Goal: Communication & Community: Ask a question

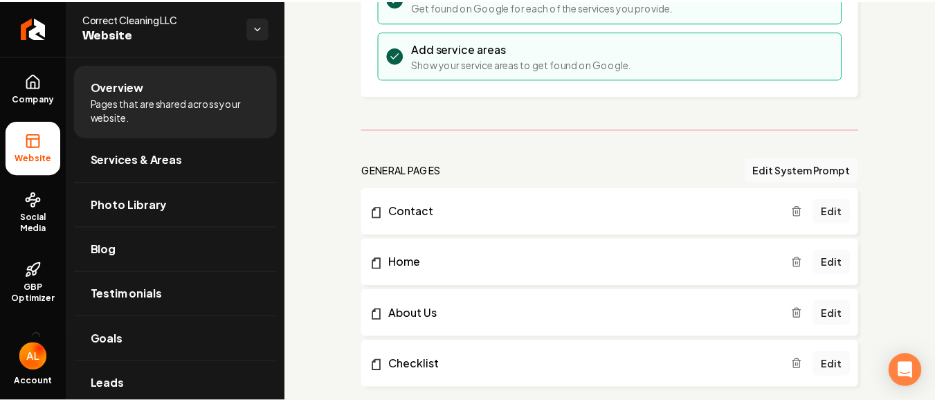
scroll to position [289, 0]
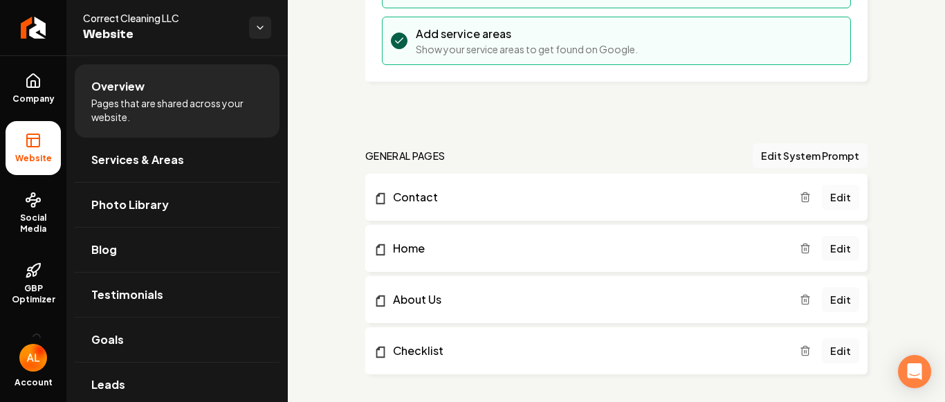
click at [842, 197] on link "Edit" at bounding box center [840, 197] width 37 height 25
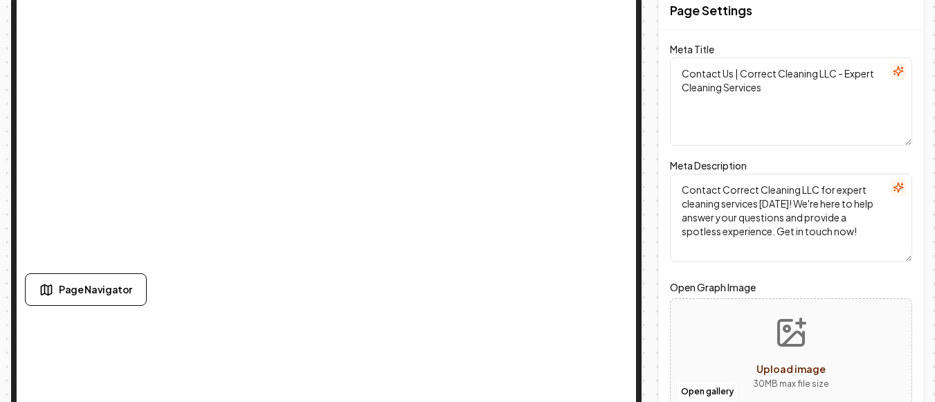
scroll to position [60, 0]
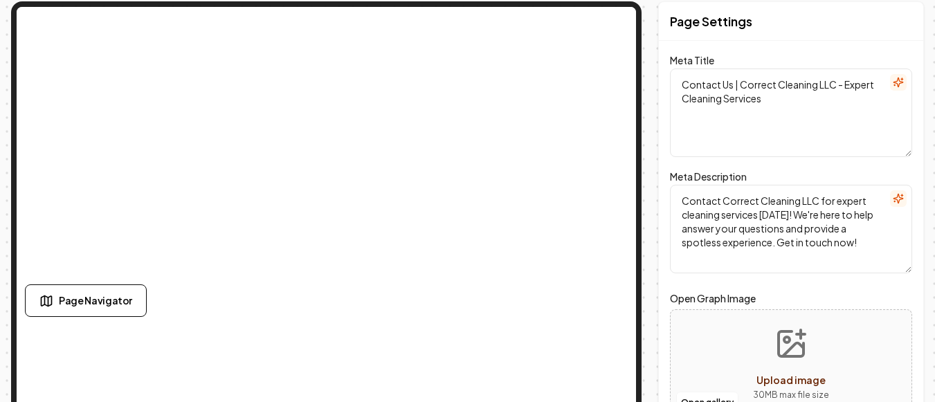
drag, startPoint x: 918, startPoint y: 226, endPoint x: 888, endPoint y: 144, distance: 87.8
click at [888, 144] on div "Page Settings Meta Title Contact Us | Correct Cleaning LLC - Expert Cleaning Se…" at bounding box center [791, 256] width 266 height 511
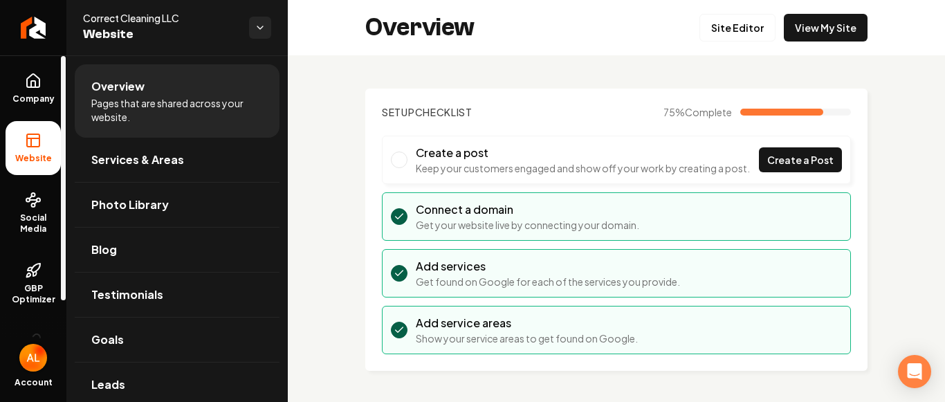
click at [33, 361] on img "Open user button" at bounding box center [33, 358] width 28 height 28
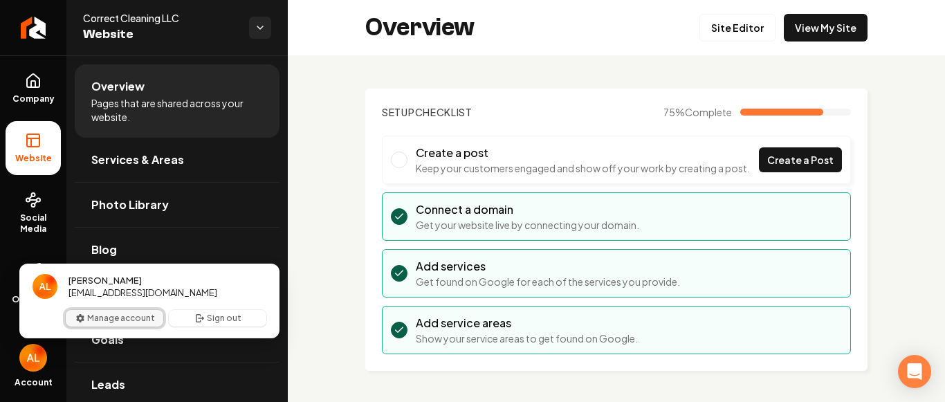
click at [117, 314] on button "Manage account" at bounding box center [115, 318] width 98 height 17
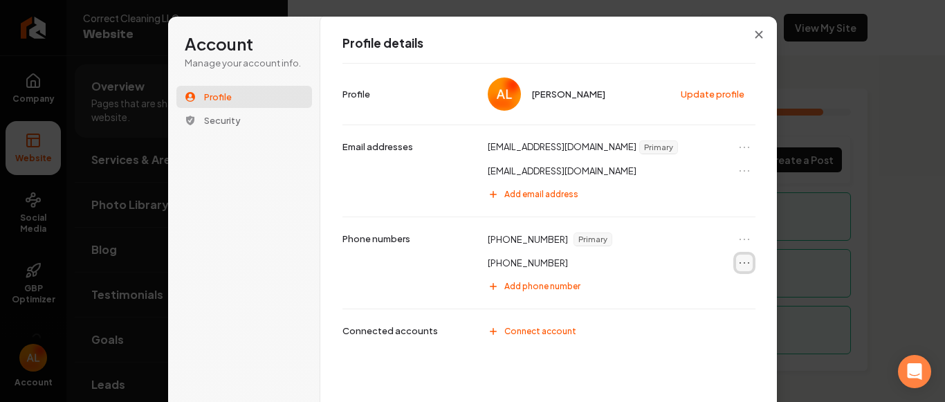
click at [740, 264] on icon "Open menu" at bounding box center [745, 263] width 14 height 14
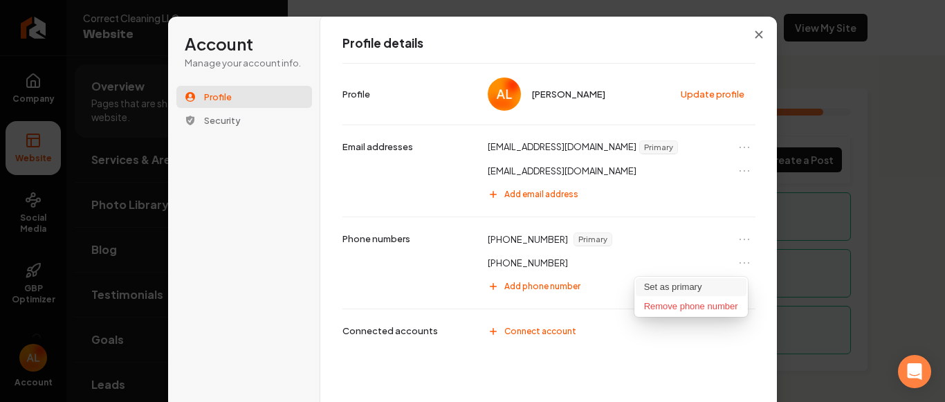
click at [702, 289] on button "Set as primary" at bounding box center [691, 287] width 111 height 18
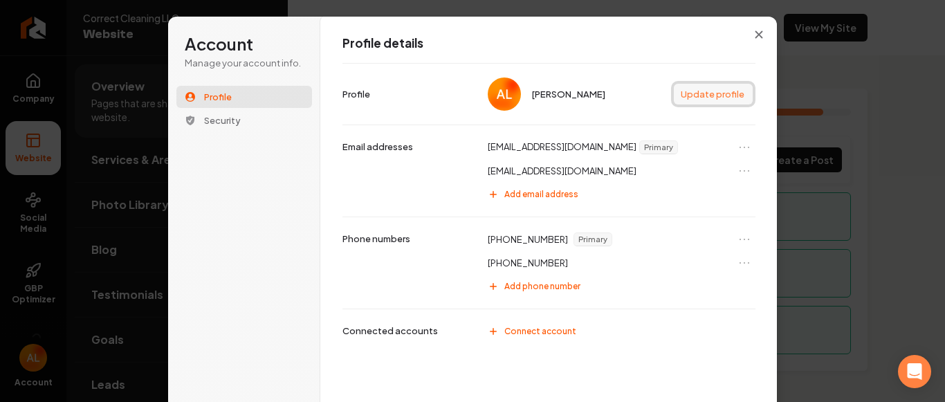
click at [718, 99] on button "Update profile" at bounding box center [713, 94] width 79 height 21
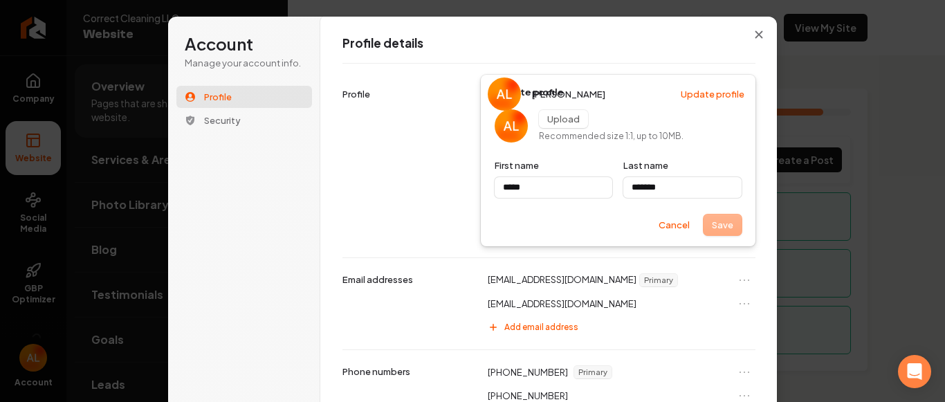
type input "*****"
type input "*******"
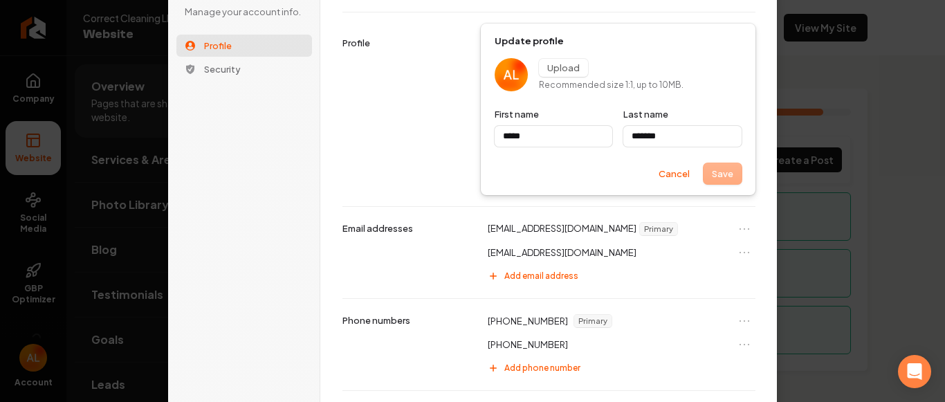
scroll to position [42, 0]
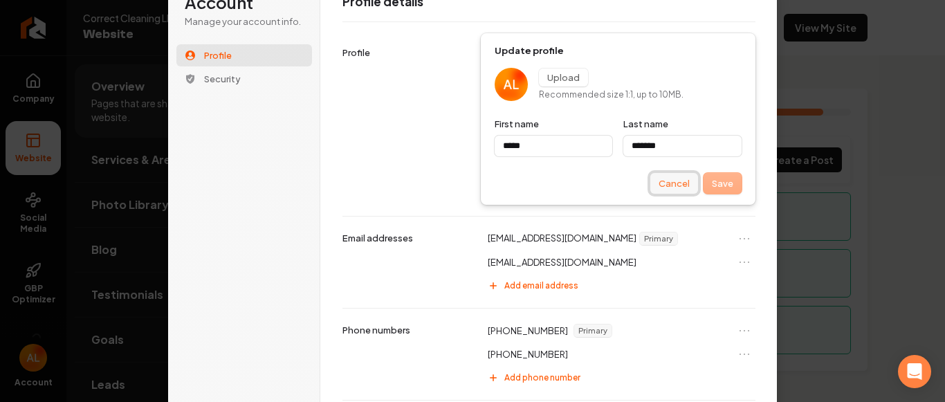
type input "*****"
type input "*******"
click at [664, 184] on button "Cancel" at bounding box center [675, 183] width 48 height 21
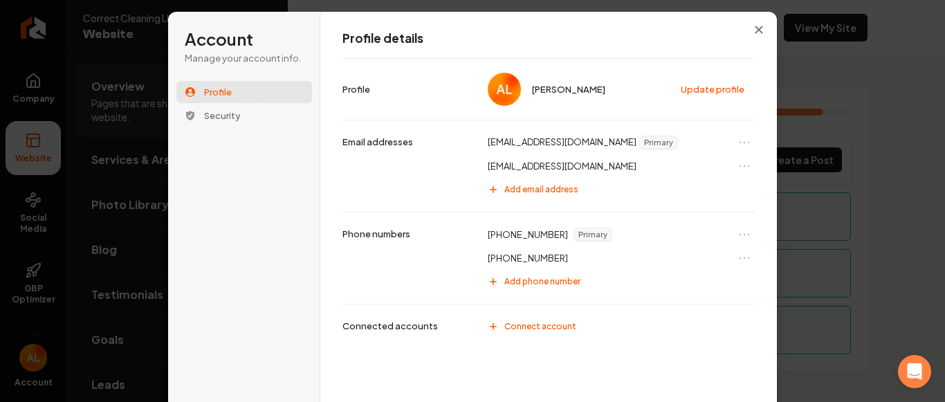
scroll to position [0, 0]
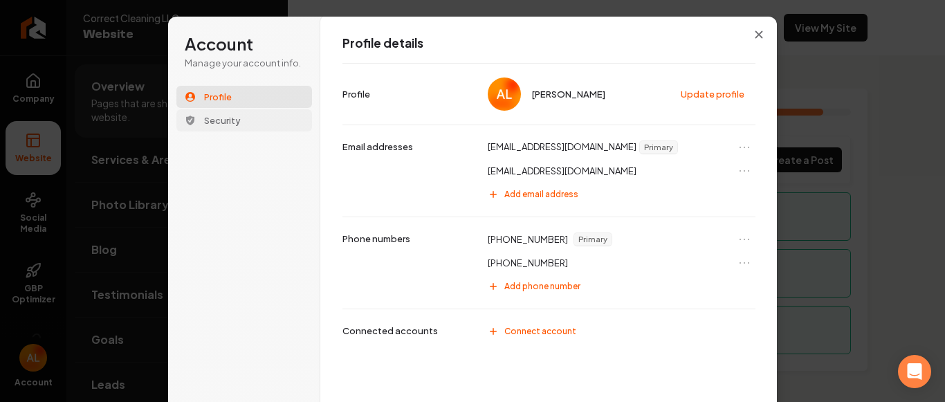
click at [229, 114] on span "Security" at bounding box center [222, 120] width 37 height 12
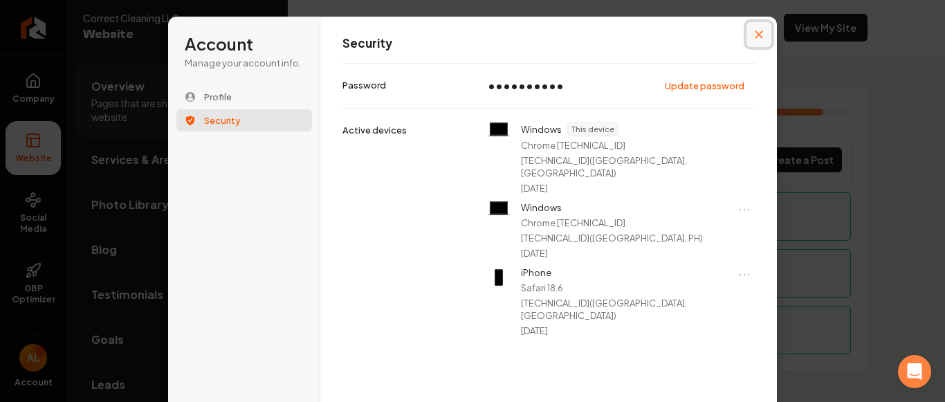
click at [762, 37] on button "Close modal" at bounding box center [759, 34] width 25 height 25
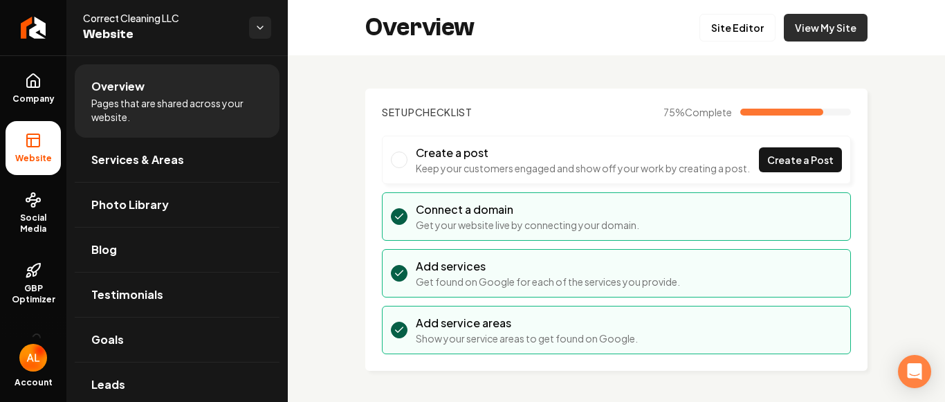
click at [811, 35] on link "View My Site" at bounding box center [826, 28] width 84 height 28
click at [732, 32] on link "Site Editor" at bounding box center [738, 28] width 76 height 28
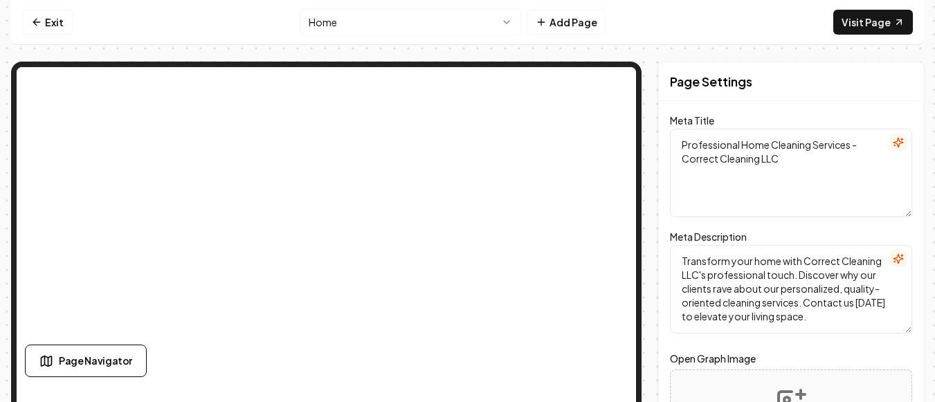
click at [510, 21] on html "Computer Required This feature is only available on a computer. Please switch t…" at bounding box center [467, 201] width 935 height 402
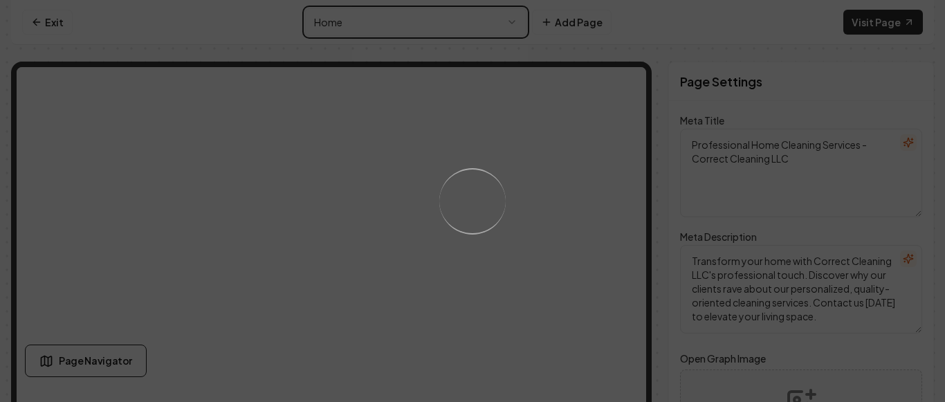
type textarea "Contact Us | Correct Cleaning LLC - Expert Cleaning Services"
type textarea "Contact Correct Cleaning LLC for expert cleaning services today! We're here to …"
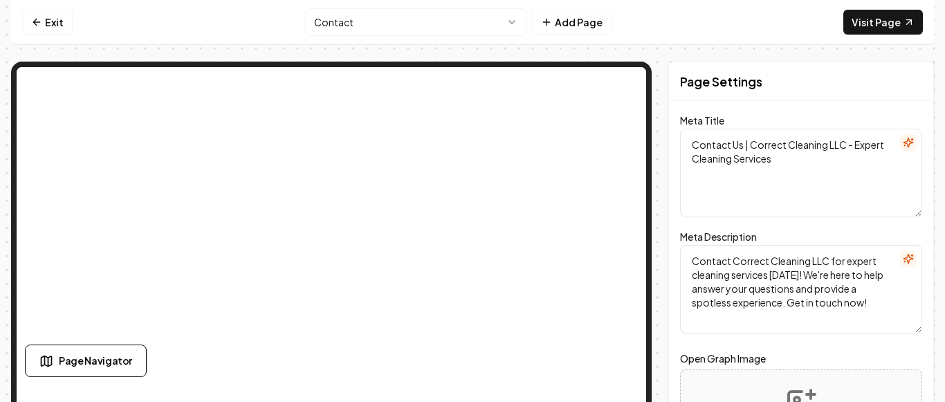
click at [491, 21] on html "Computer Required This feature is only available on a computer. Please switch t…" at bounding box center [472, 201] width 945 height 402
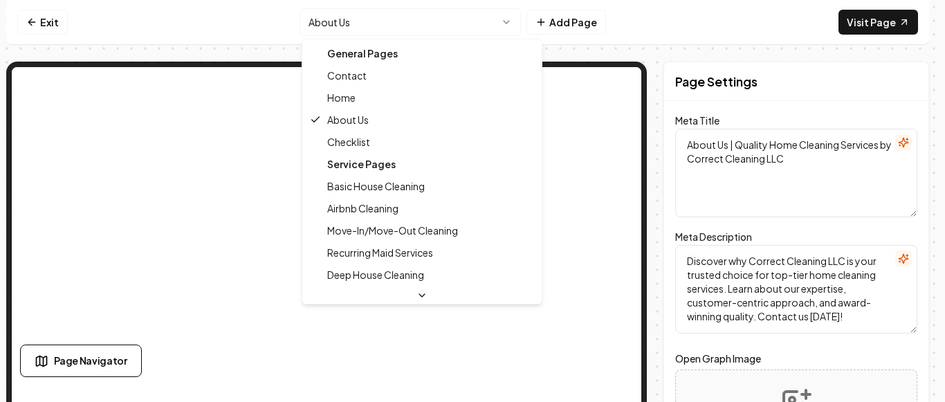
click at [515, 21] on html "Computer Required This feature is only available on a computer. Please switch t…" at bounding box center [472, 201] width 945 height 402
type textarea "Contact Us | Correct Cleaning LLC - Expert Cleaning Services"
type textarea "Contact Correct Cleaning LLC for expert cleaning services today! We're here to …"
type input "contact-us"
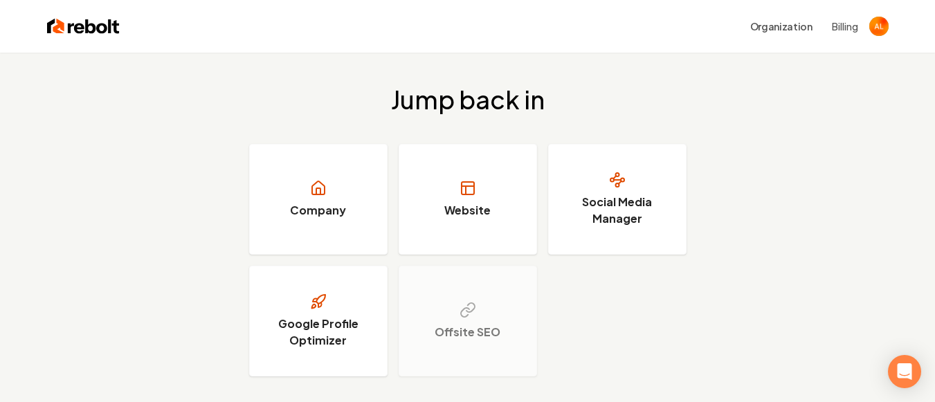
scroll to position [53, 0]
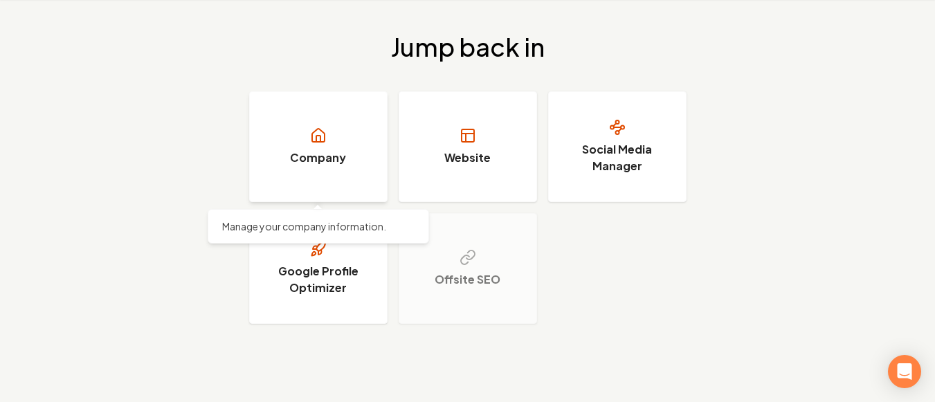
click at [345, 127] on link "Company" at bounding box center [318, 146] width 138 height 111
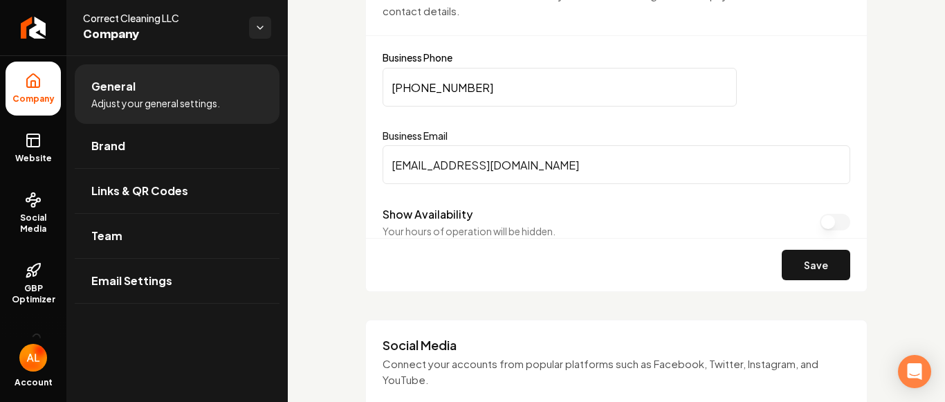
scroll to position [660, 0]
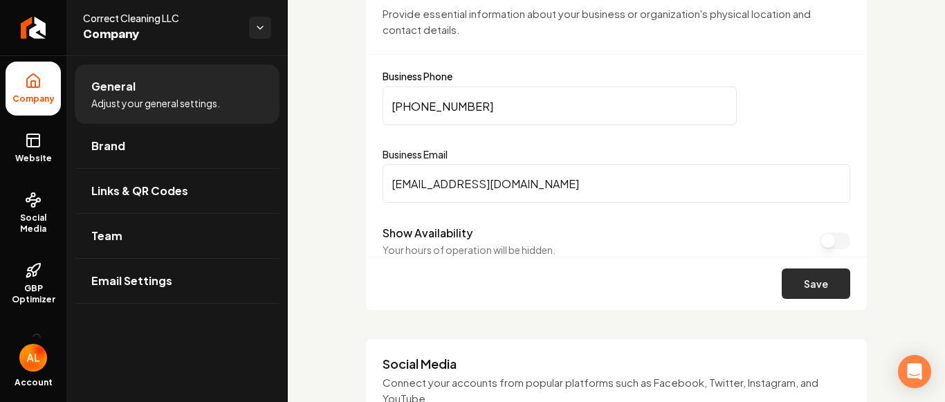
click at [804, 279] on button "Save" at bounding box center [816, 284] width 69 height 30
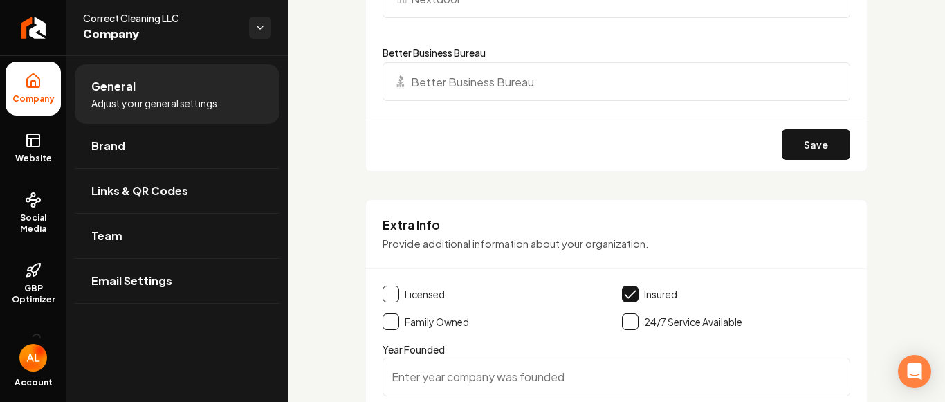
scroll to position [1719, 0]
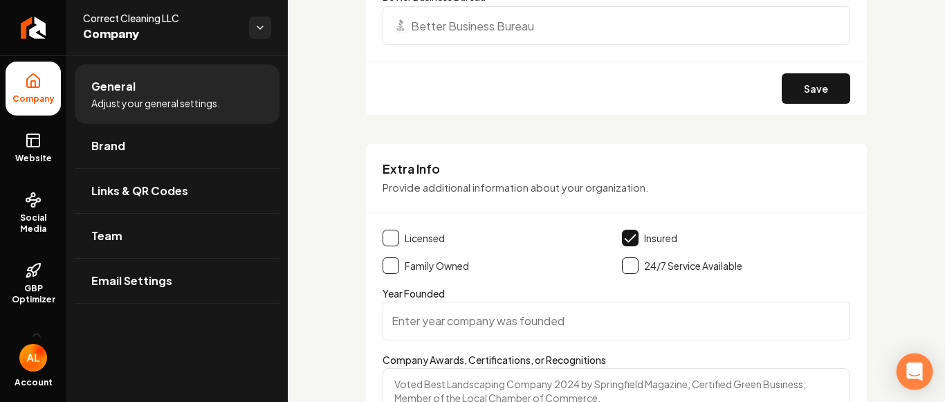
click at [914, 362] on div "Open Intercom Messenger" at bounding box center [915, 372] width 37 height 37
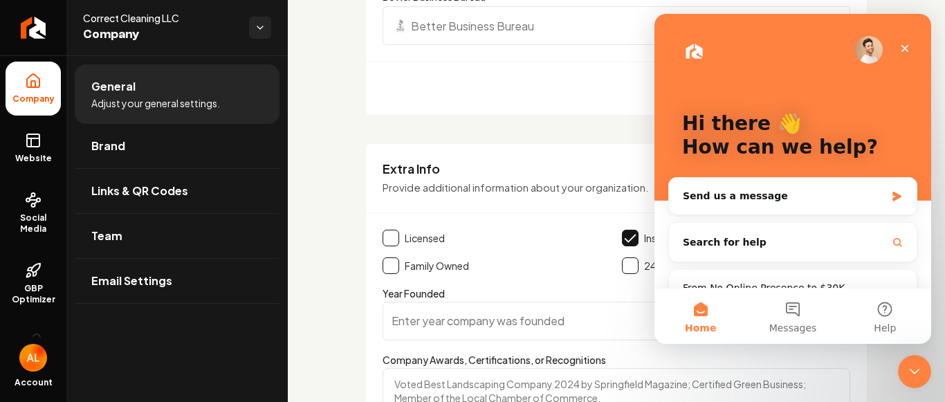
scroll to position [0, 0]
click at [833, 251] on button "Search for help" at bounding box center [793, 242] width 237 height 28
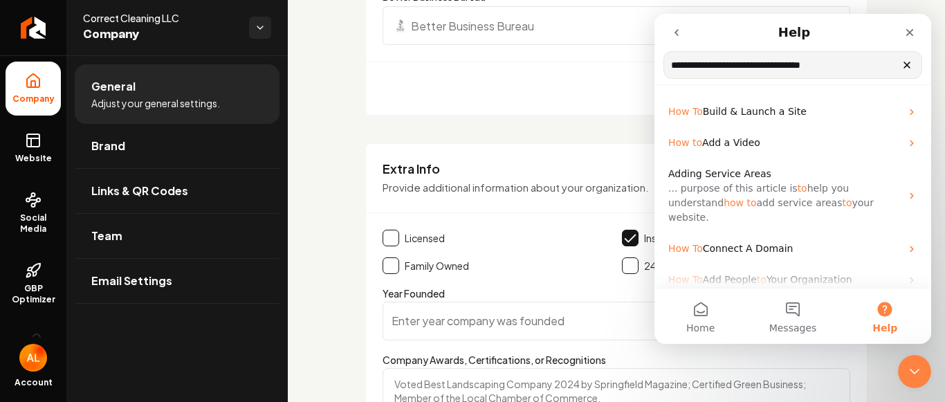
type input "**********"
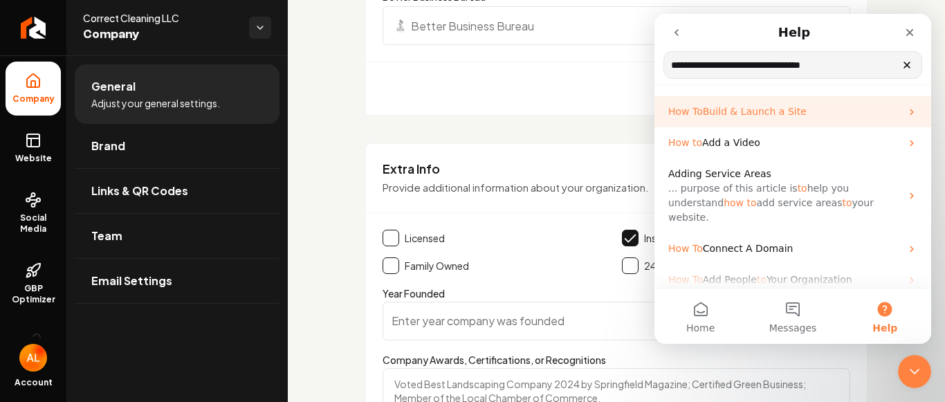
click at [891, 120] on div "How To Build & Launch a Site" at bounding box center [793, 111] width 277 height 31
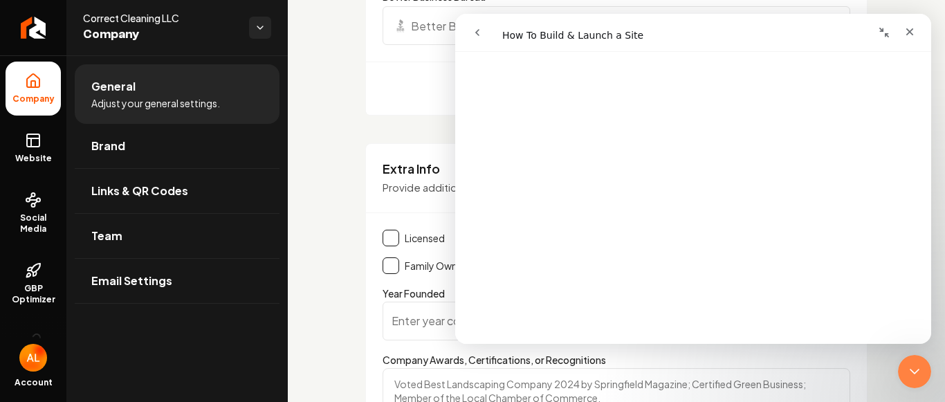
scroll to position [777, 0]
click at [488, 35] on button "go back" at bounding box center [477, 32] width 26 height 26
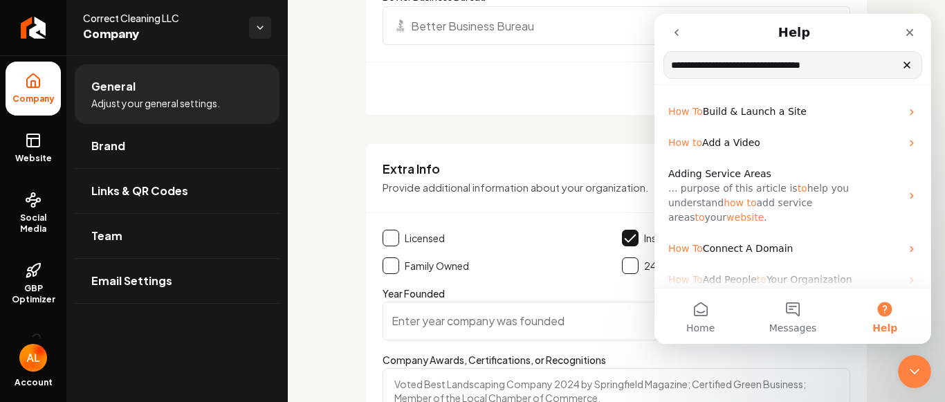
click at [681, 31] on icon "go back" at bounding box center [676, 32] width 11 height 11
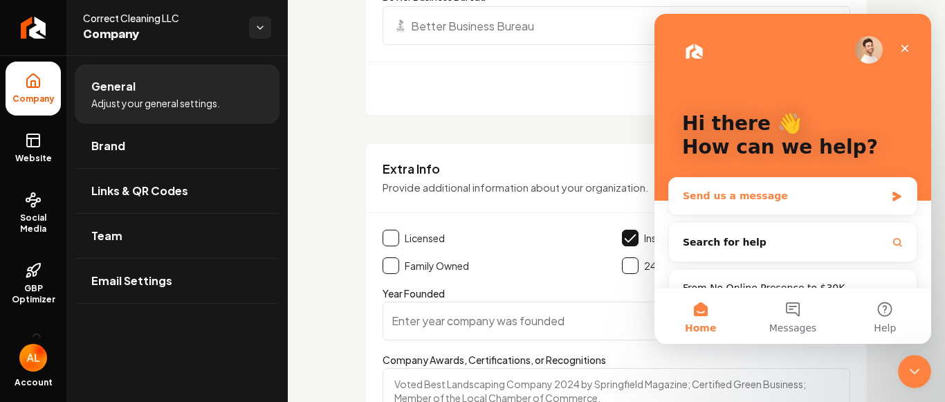
click at [768, 184] on div "Send us a message" at bounding box center [793, 196] width 248 height 37
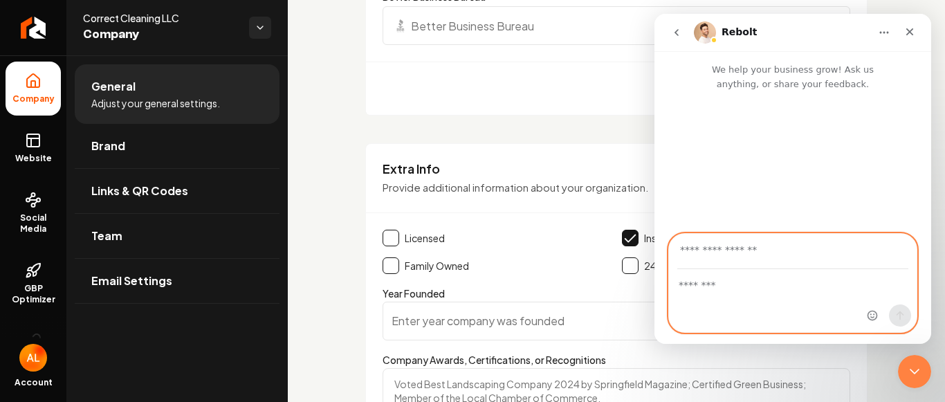
click at [752, 277] on textarea "Message…" at bounding box center [793, 282] width 248 height 24
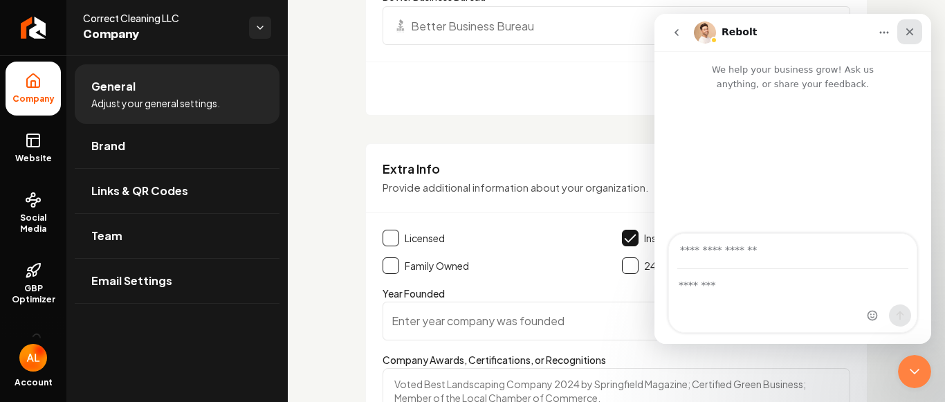
click at [916, 33] on div "Close" at bounding box center [910, 31] width 25 height 25
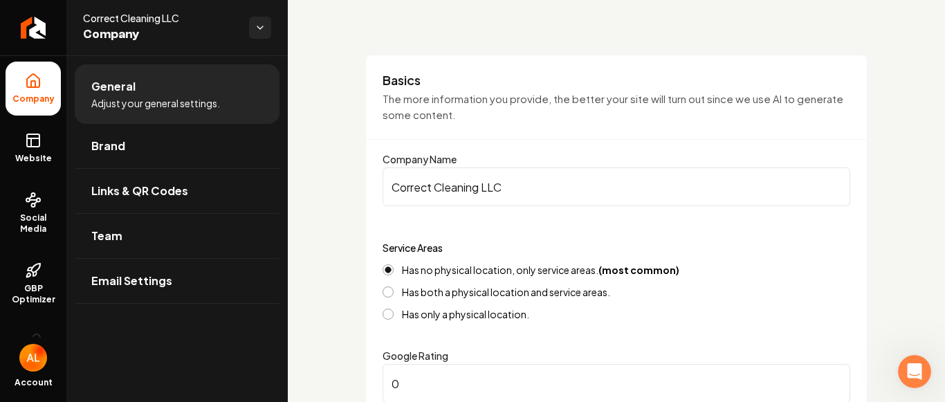
scroll to position [0, 0]
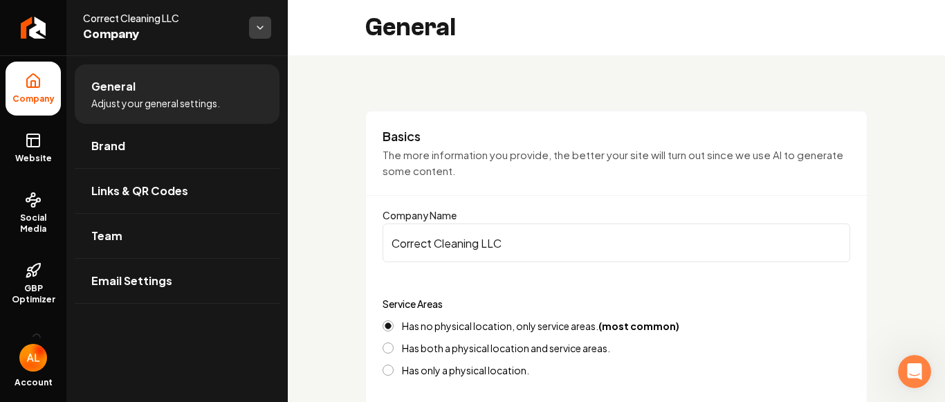
click at [256, 23] on html "Company Website Social Media GBP Optimizer SEO Account Correct Cleaning LLC Com…" at bounding box center [472, 201] width 945 height 402
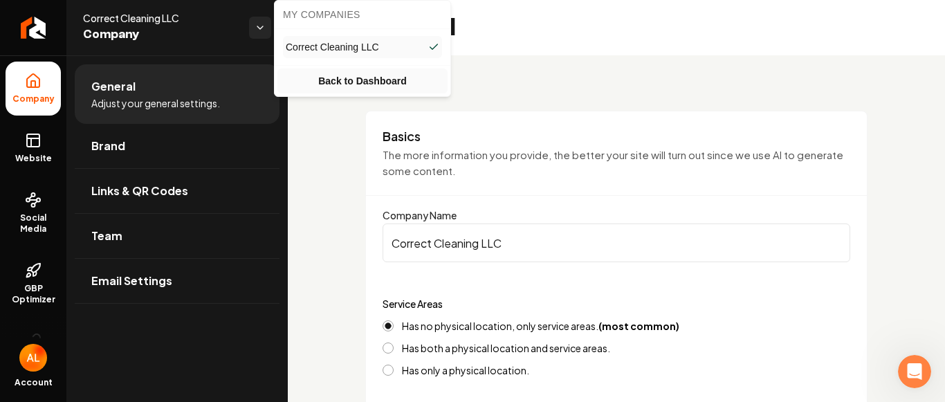
click at [376, 75] on link "Back to Dashboard" at bounding box center [363, 81] width 170 height 25
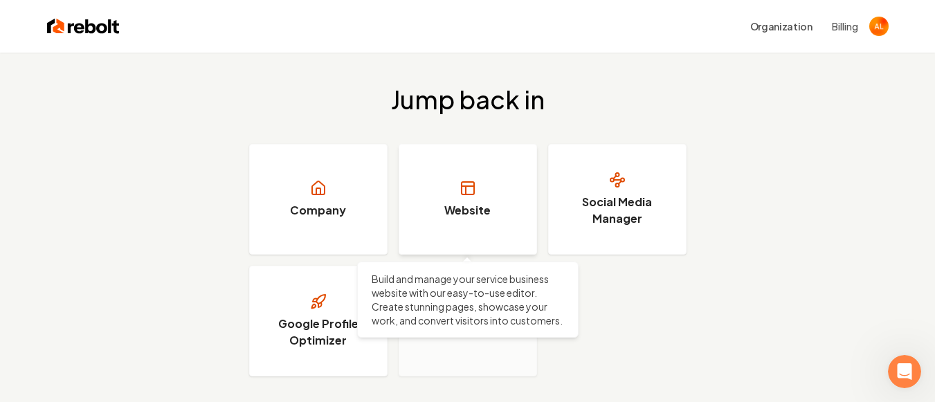
click at [437, 174] on link "Website" at bounding box center [468, 199] width 138 height 111
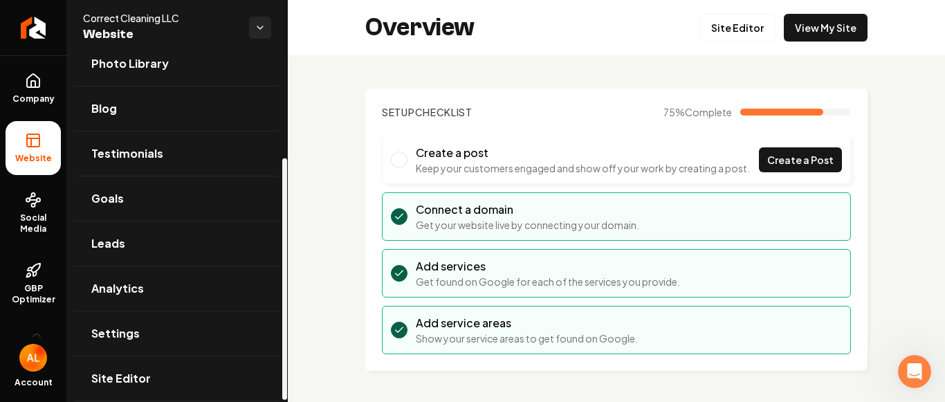
scroll to position [149, 0]
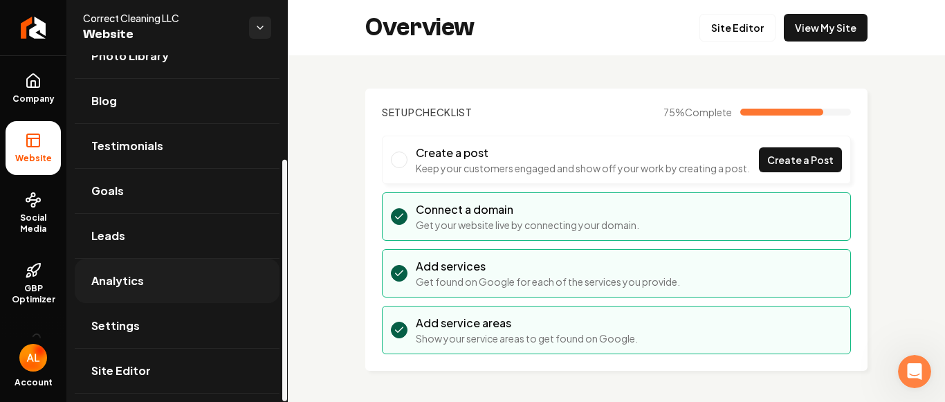
drag, startPoint x: 285, startPoint y: 89, endPoint x: 260, endPoint y: 285, distance: 197.5
click at [282, 285] on div at bounding box center [284, 281] width 5 height 242
click at [172, 331] on link "Settings" at bounding box center [177, 326] width 205 height 44
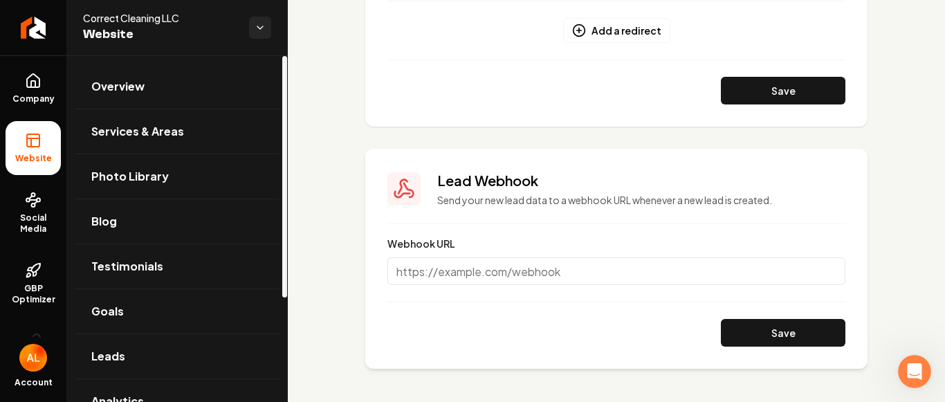
drag, startPoint x: 282, startPoint y: 237, endPoint x: 269, endPoint y: 146, distance: 92.2
click at [281, 146] on div at bounding box center [284, 228] width 7 height 347
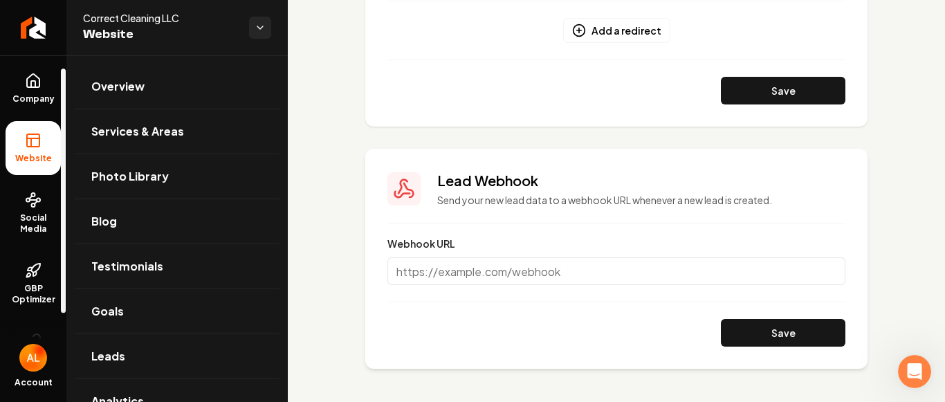
scroll to position [43, 0]
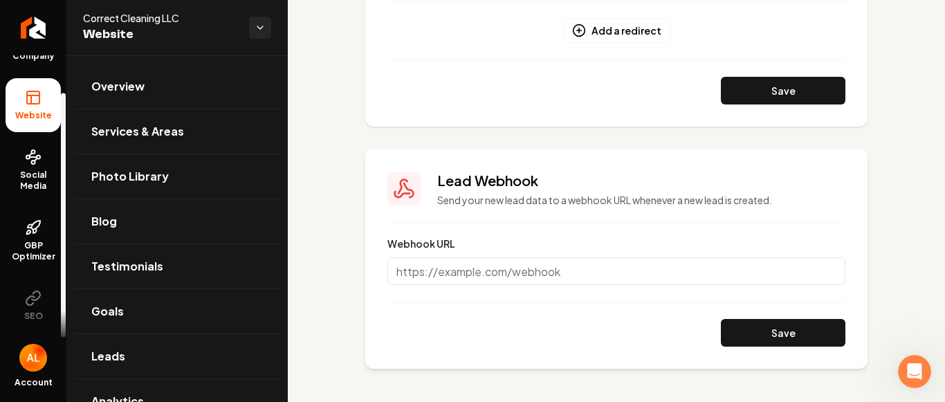
drag, startPoint x: 61, startPoint y: 230, endPoint x: 17, endPoint y: 341, distance: 119.9
click at [61, 338] on div at bounding box center [63, 215] width 5 height 244
drag, startPoint x: 64, startPoint y: 330, endPoint x: 53, endPoint y: 388, distance: 59.3
click at [61, 338] on div at bounding box center [63, 215] width 5 height 244
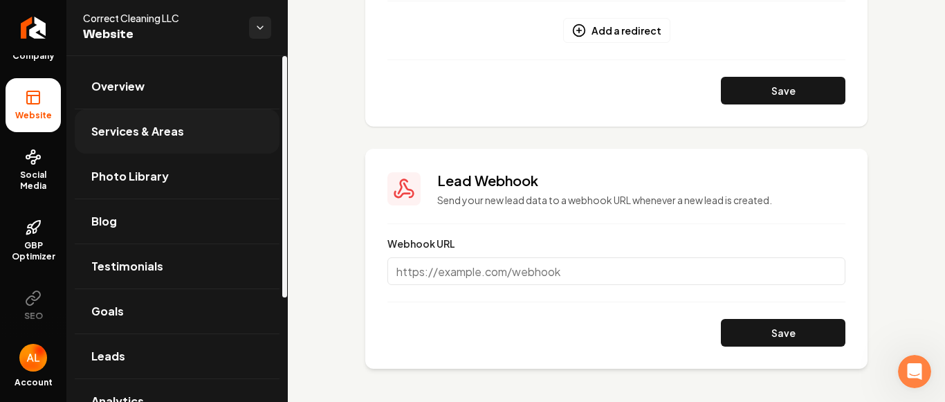
drag, startPoint x: 282, startPoint y: 205, endPoint x: 278, endPoint y: 122, distance: 83.2
click at [282, 122] on div at bounding box center [284, 177] width 5 height 242
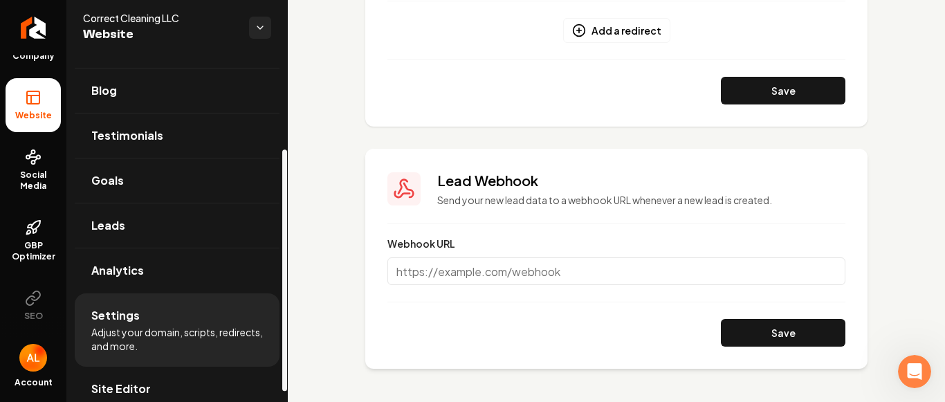
scroll to position [148, 0]
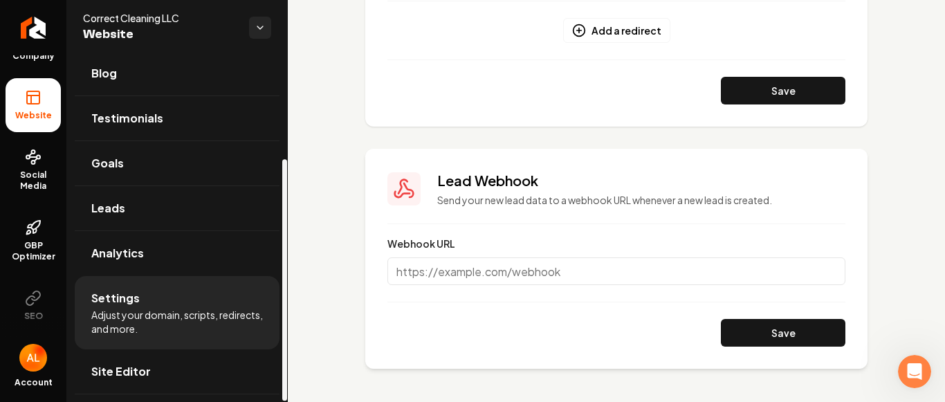
drag, startPoint x: 287, startPoint y: 247, endPoint x: 278, endPoint y: 350, distance: 103.5
click at [282, 350] on div at bounding box center [284, 280] width 5 height 242
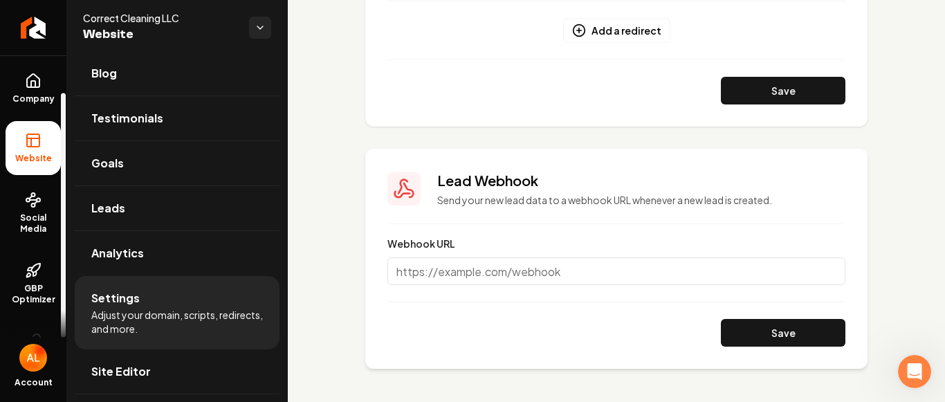
scroll to position [43, 0]
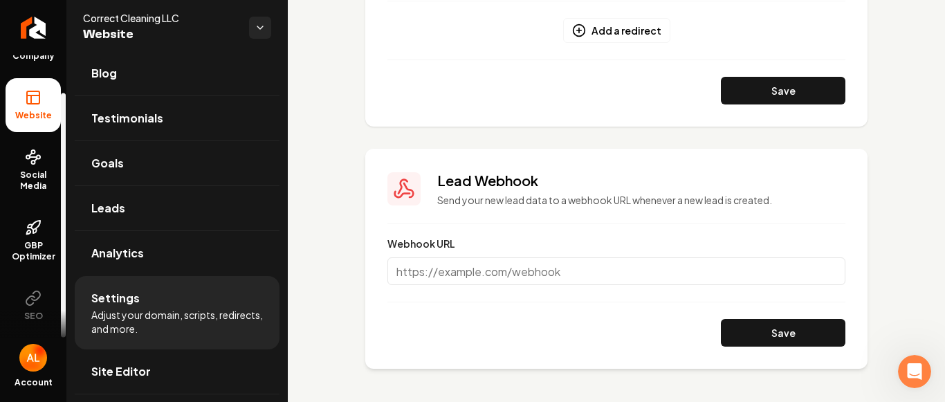
drag, startPoint x: 63, startPoint y: 194, endPoint x: 39, endPoint y: 278, distance: 86.3
click at [61, 278] on div at bounding box center [63, 215] width 5 height 244
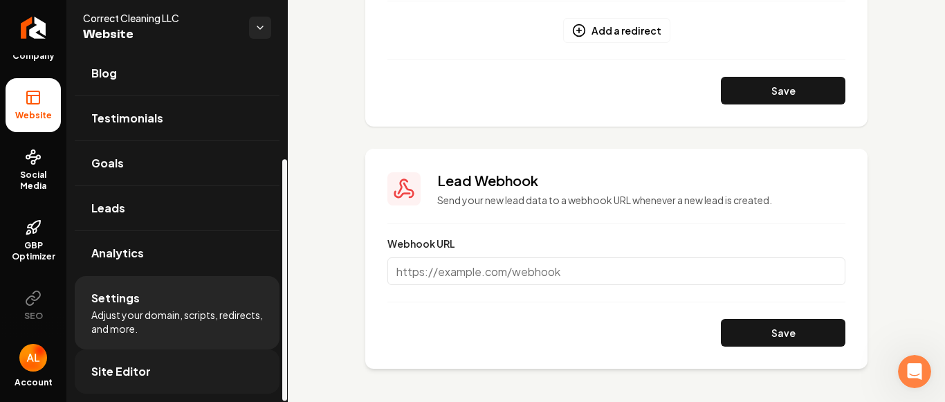
click at [191, 375] on link "Site Editor" at bounding box center [177, 372] width 205 height 44
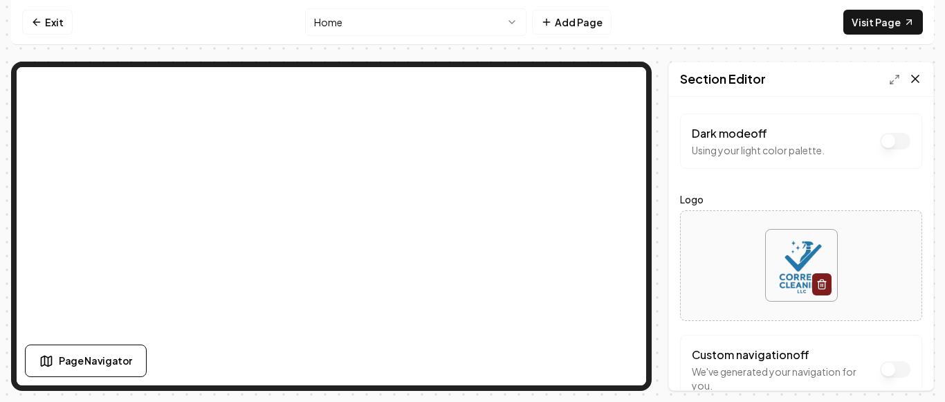
click at [922, 80] on icon at bounding box center [916, 79] width 14 height 14
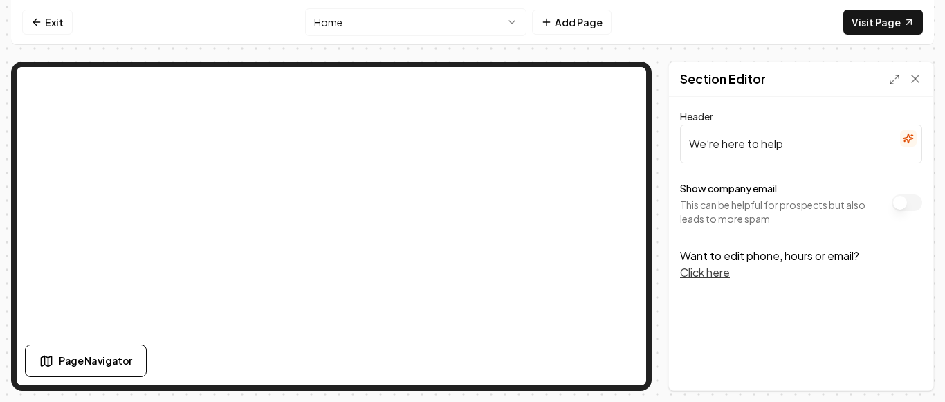
click at [709, 273] on button "Click here" at bounding box center [705, 272] width 50 height 17
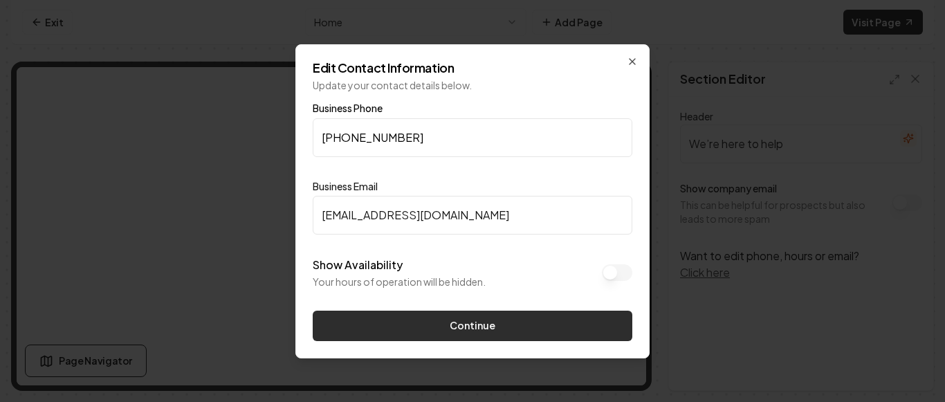
click at [561, 311] on button "Continue" at bounding box center [473, 326] width 320 height 30
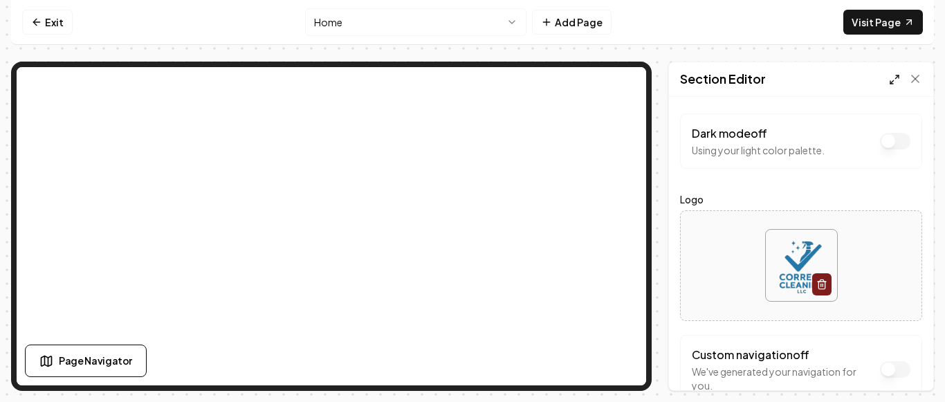
click at [896, 83] on icon at bounding box center [894, 79] width 11 height 11
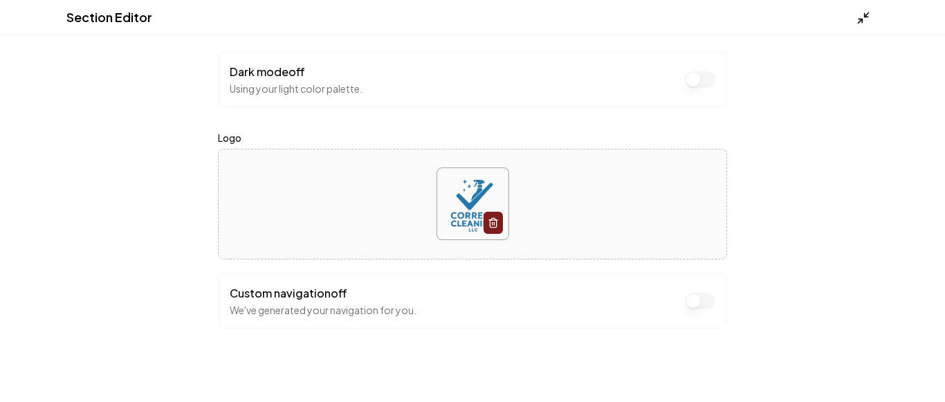
click at [866, 23] on icon at bounding box center [864, 18] width 14 height 14
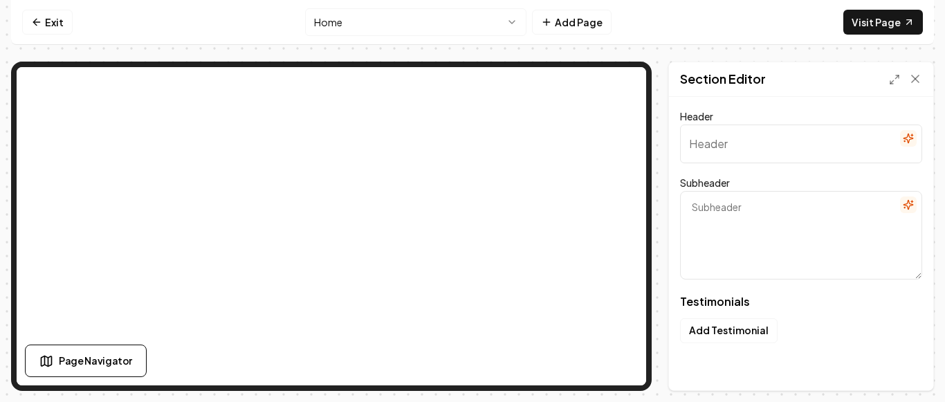
type input "Our clients love us"
type textarea "Here's some of what they had to say"
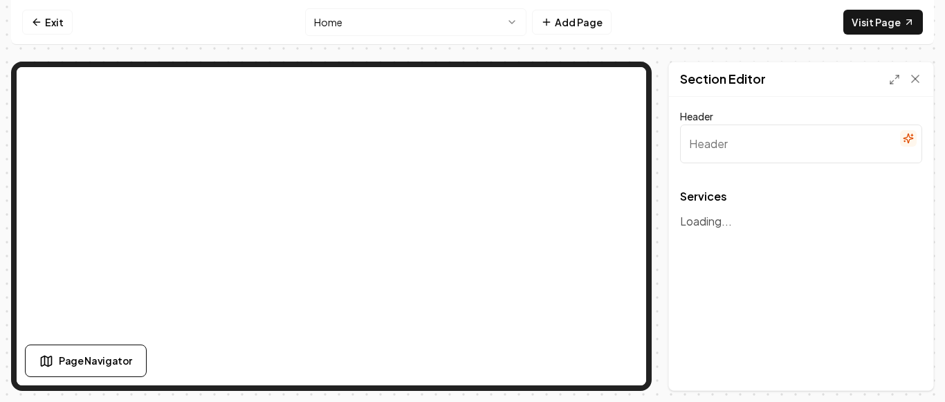
type input "Our Expert Cleaning Services"
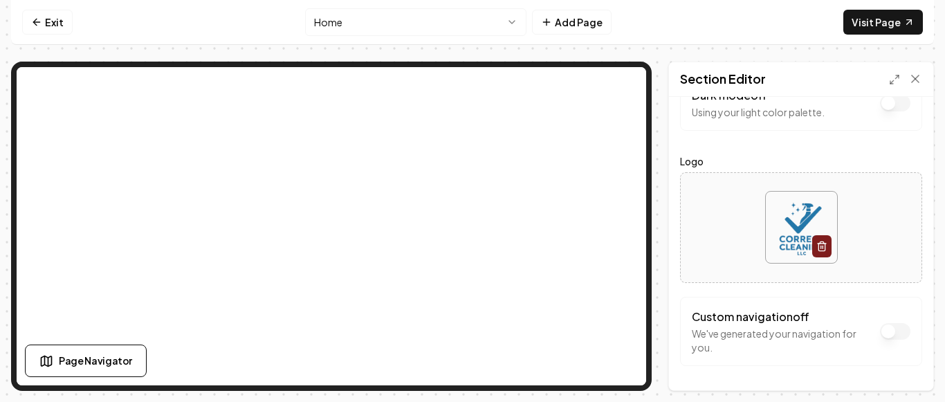
scroll to position [53, 0]
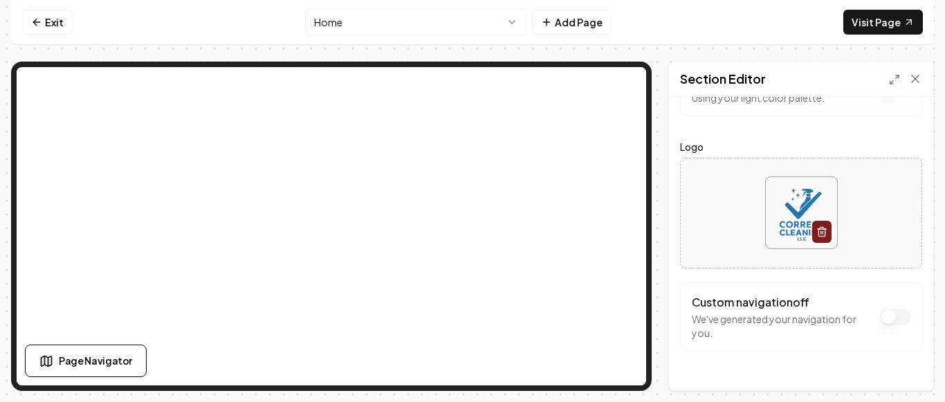
click at [886, 97] on button "Dark mode off" at bounding box center [895, 88] width 30 height 17
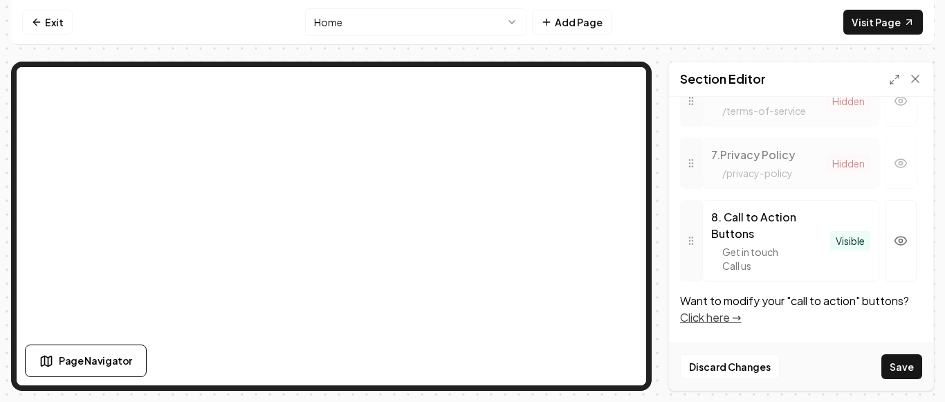
scroll to position [817, 0]
click at [733, 316] on link "Click here →" at bounding box center [710, 317] width 61 height 15
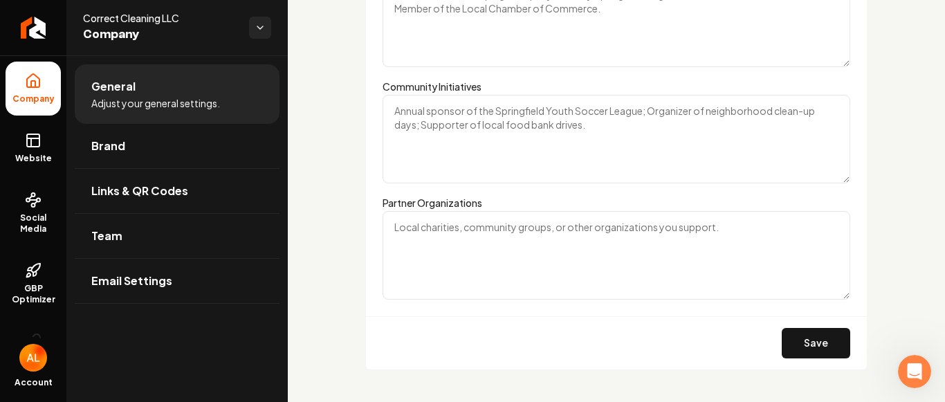
scroll to position [2100, 0]
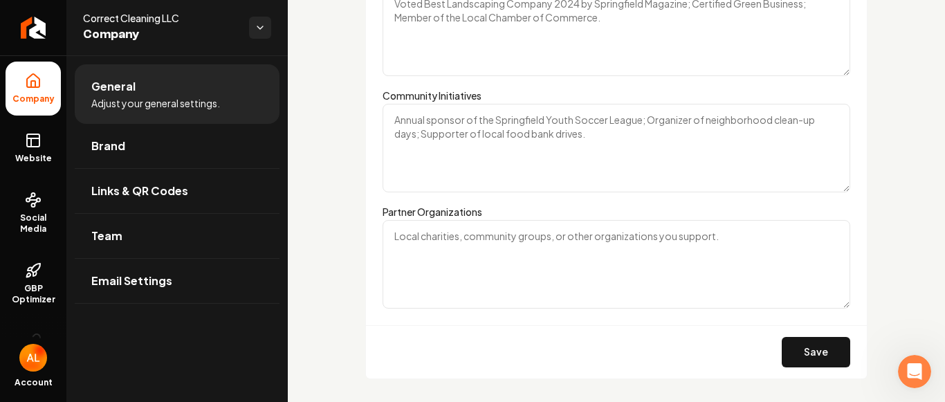
drag, startPoint x: 944, startPoint y: 95, endPoint x: 17, endPoint y: 20, distance: 929.8
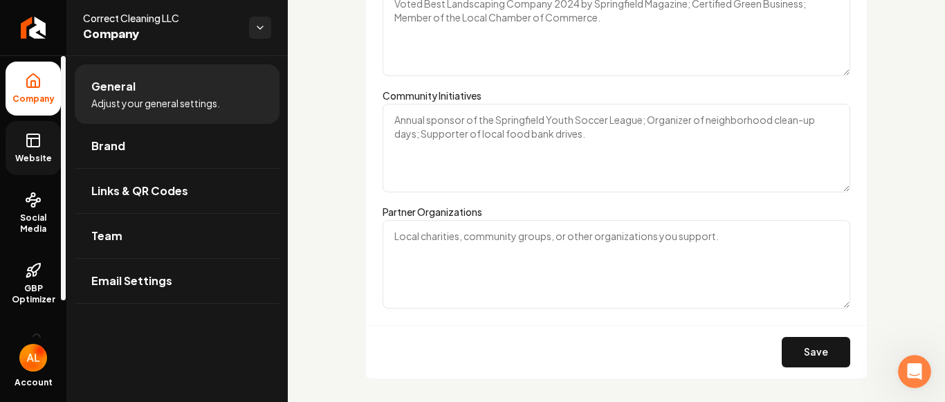
click at [37, 136] on icon at bounding box center [33, 140] width 17 height 17
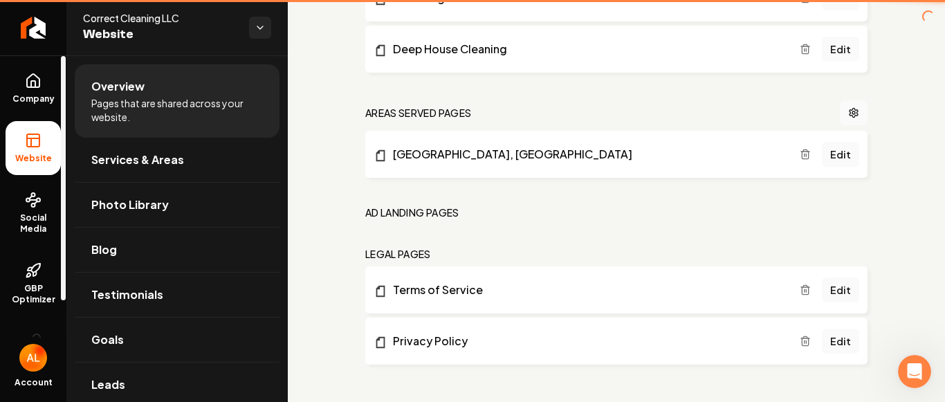
scroll to position [901, 0]
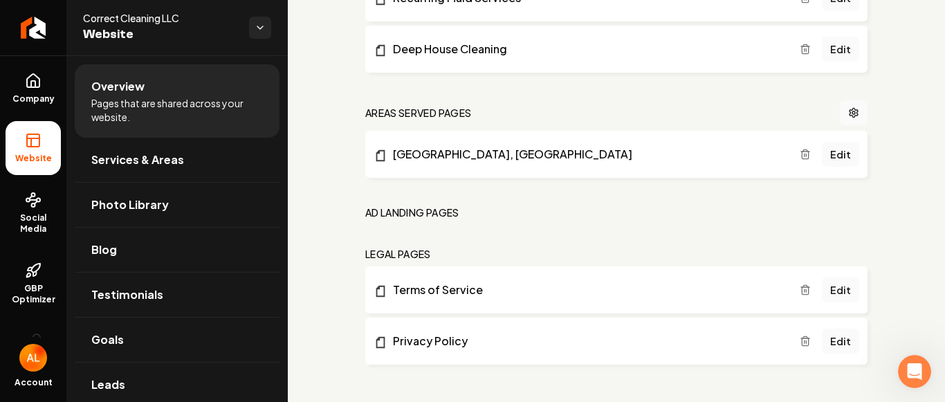
click at [921, 363] on div "Open Intercom Messenger" at bounding box center [915, 372] width 46 height 46
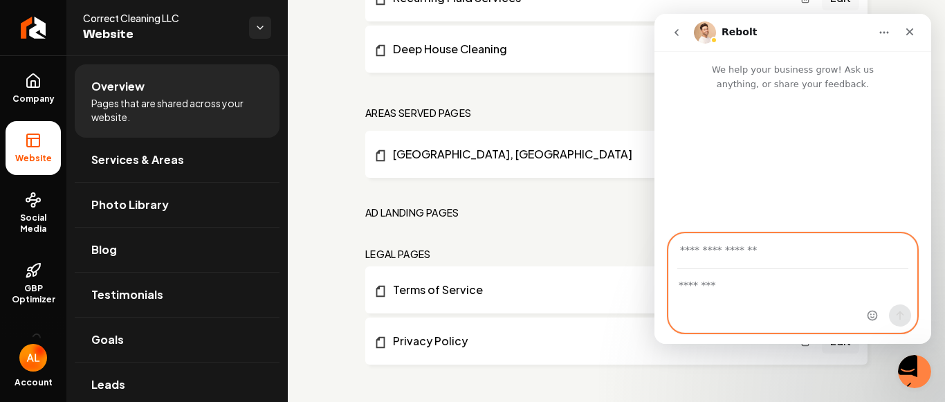
click at [751, 271] on textarea "Message…" at bounding box center [793, 282] width 248 height 24
click at [757, 245] on input "Your email" at bounding box center [793, 251] width 231 height 35
type input "**********"
click at [779, 284] on textarea "Message…" at bounding box center [793, 282] width 248 height 24
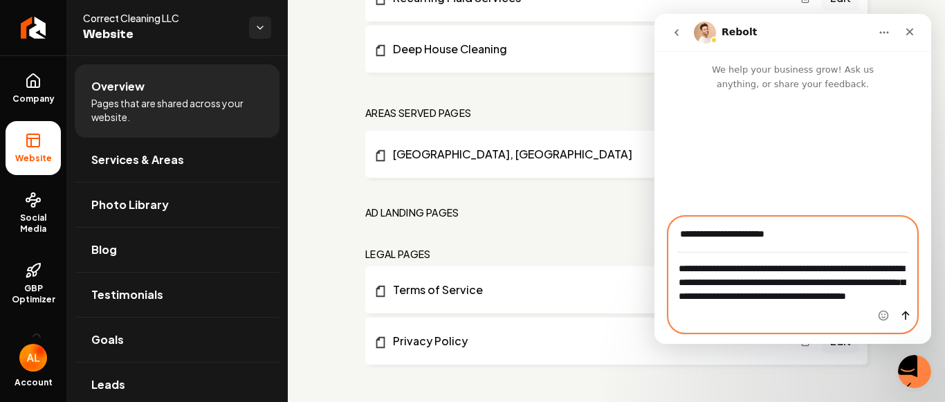
click at [700, 284] on textarea "**********" at bounding box center [793, 285] width 248 height 65
click at [697, 285] on textarea "**********" at bounding box center [793, 285] width 248 height 65
type textarea "**********"
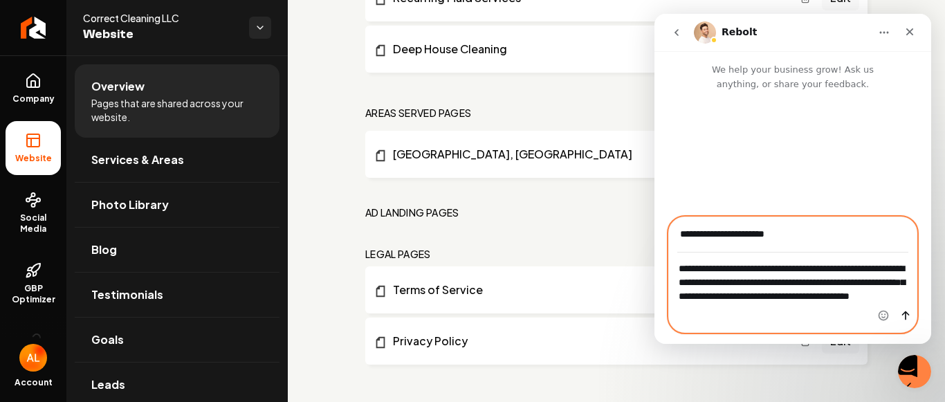
click at [905, 313] on icon "Send a message…" at bounding box center [905, 315] width 11 height 11
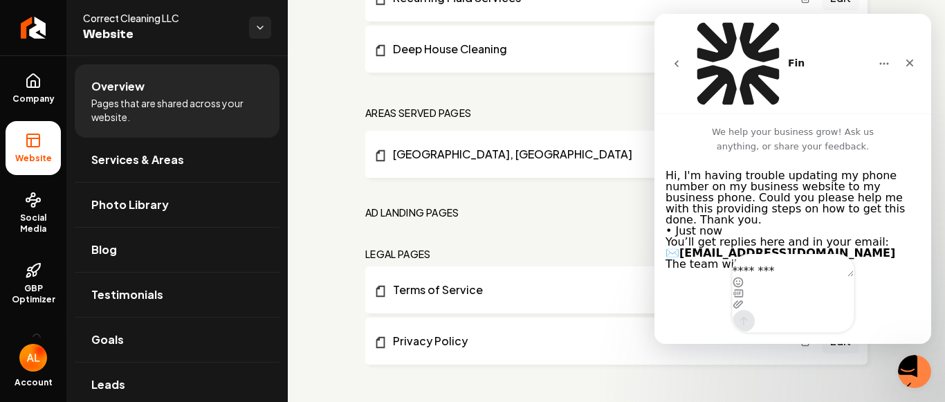
scroll to position [29, 0]
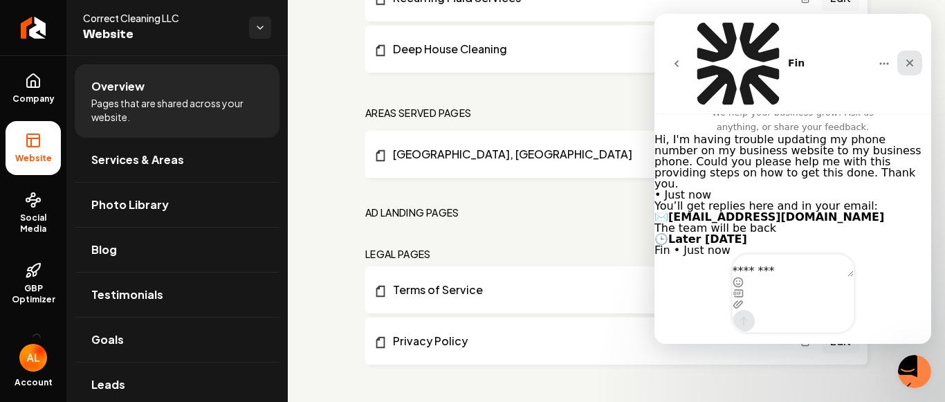
click at [920, 51] on div "Close" at bounding box center [910, 63] width 25 height 25
